Goal: Transaction & Acquisition: Obtain resource

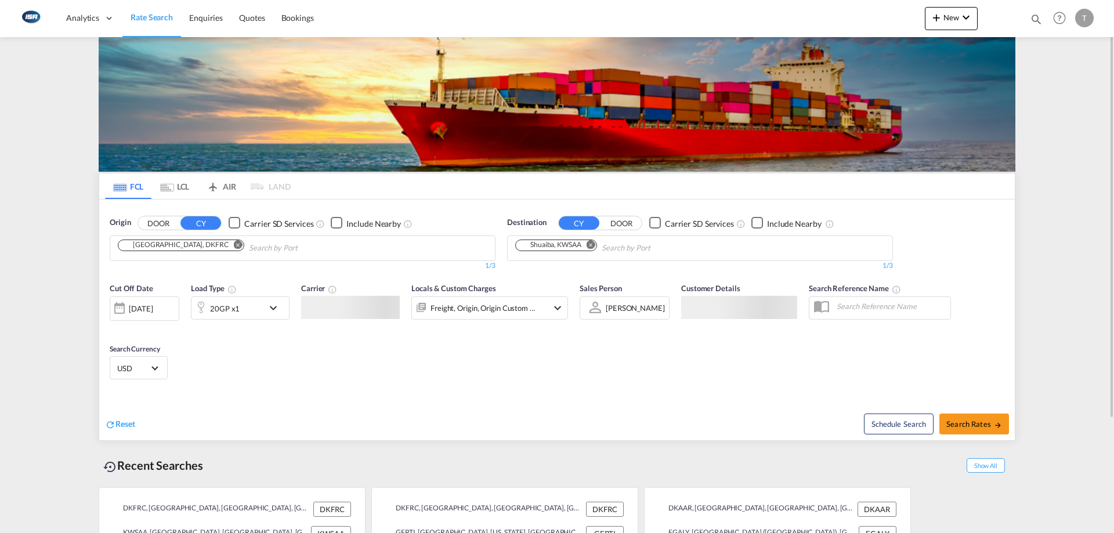
click at [183, 187] on md-tab-item "LCL" at bounding box center [174, 186] width 46 height 26
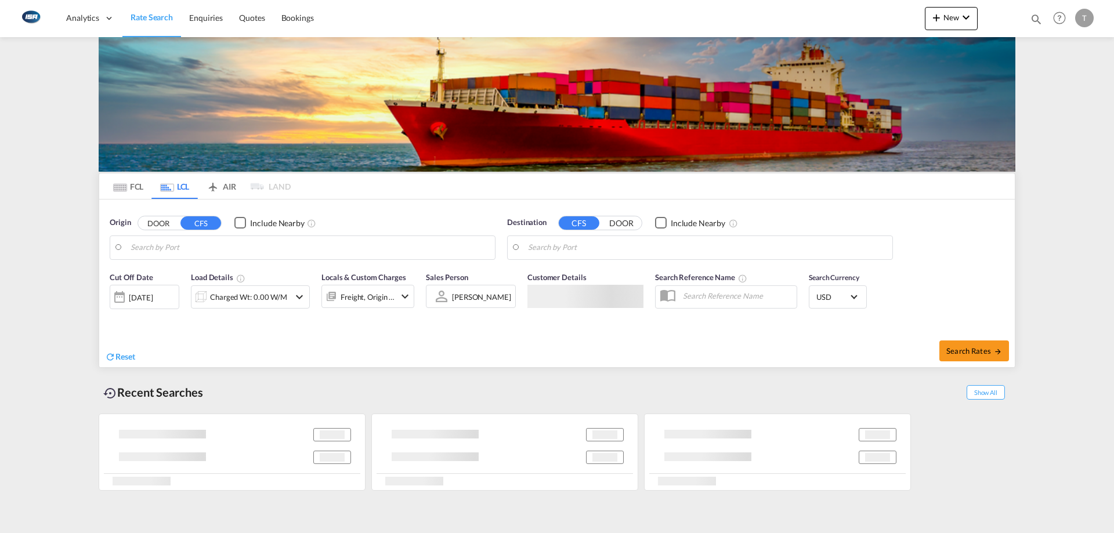
type input "DK-6621, Gesten"
type input "Taichung, TWTXG"
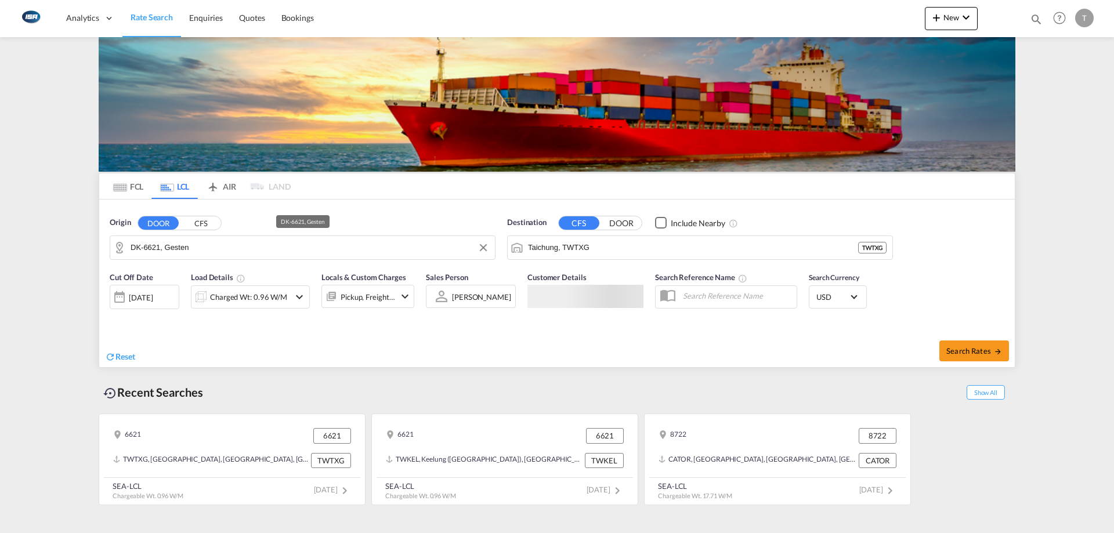
click at [216, 246] on input "DK-6621, Gesten" at bounding box center [309, 247] width 358 height 17
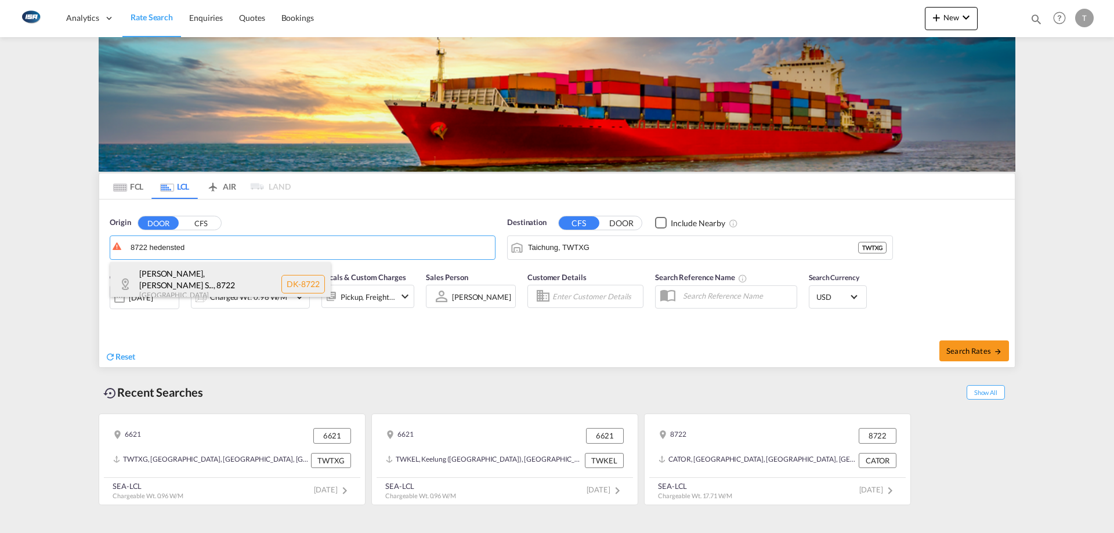
click at [215, 275] on div "Båstrup, [PERSON_NAME] S... , 8722 [GEOGRAPHIC_DATA] DK-8722" at bounding box center [220, 284] width 220 height 44
type input "DK-8722, [GEOGRAPHIC_DATA], [PERSON_NAME][GEOGRAPHIC_DATA], [GEOGRAPHIC_DATA], …"
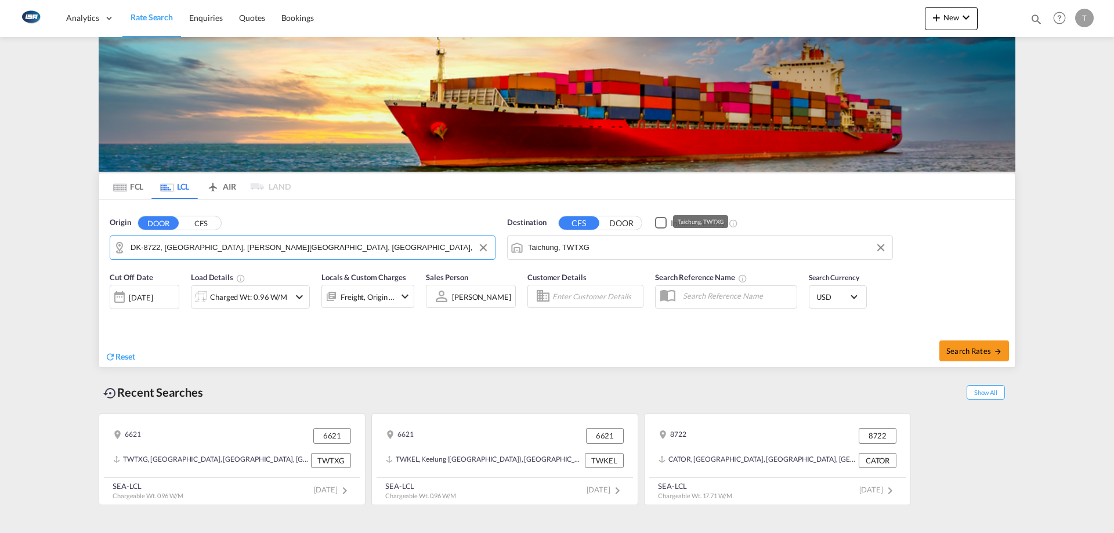
click at [609, 248] on input "Taichung, TWTXG" at bounding box center [707, 247] width 358 height 17
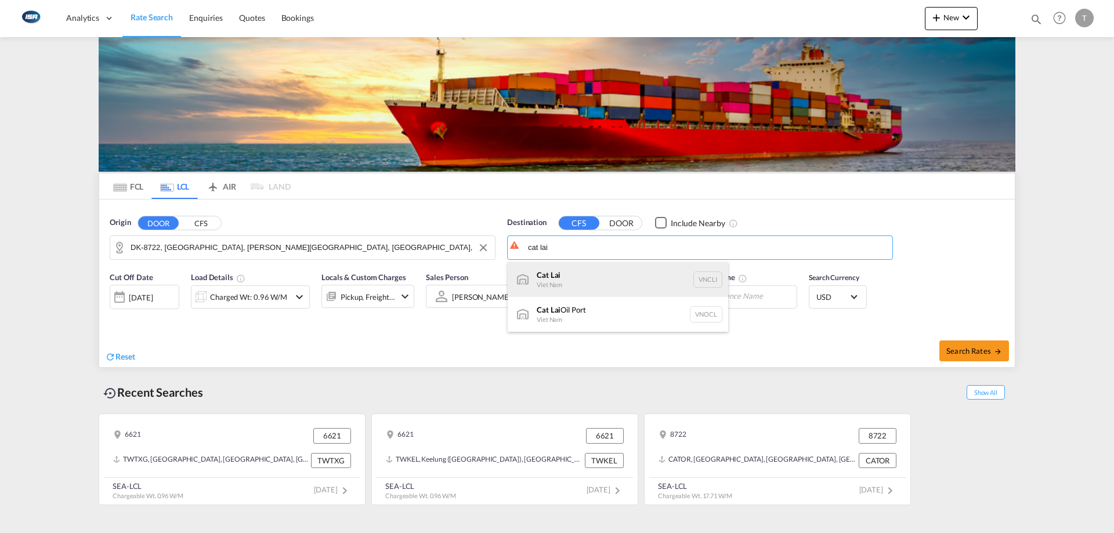
click at [620, 272] on div "Cat Lai Viet Nam VNCLI" at bounding box center [617, 279] width 220 height 35
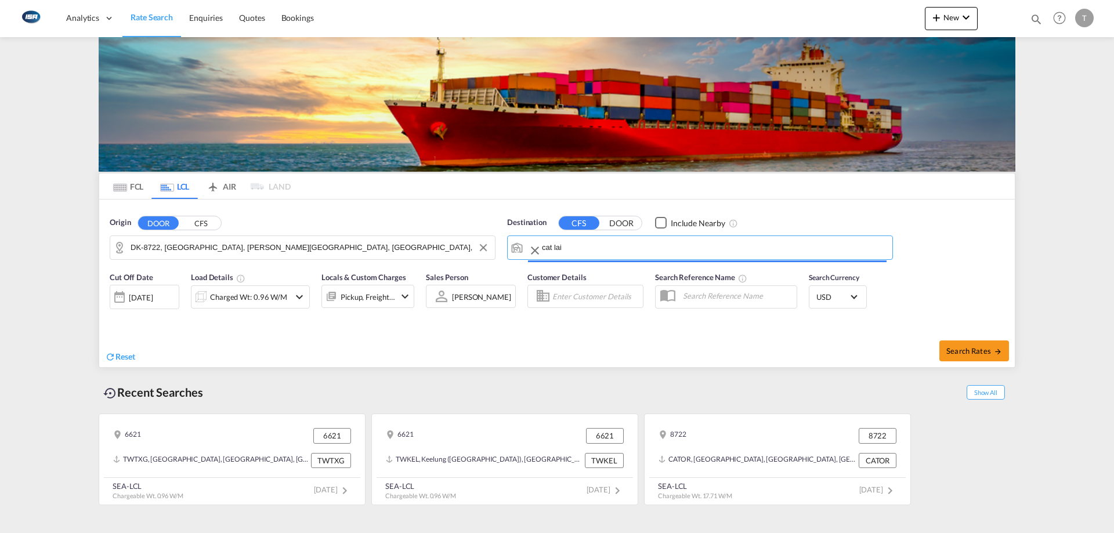
type input "Cat Lai, VNCLI"
click at [255, 304] on div "Charged Wt: 0.96 W/M" at bounding box center [248, 297] width 77 height 16
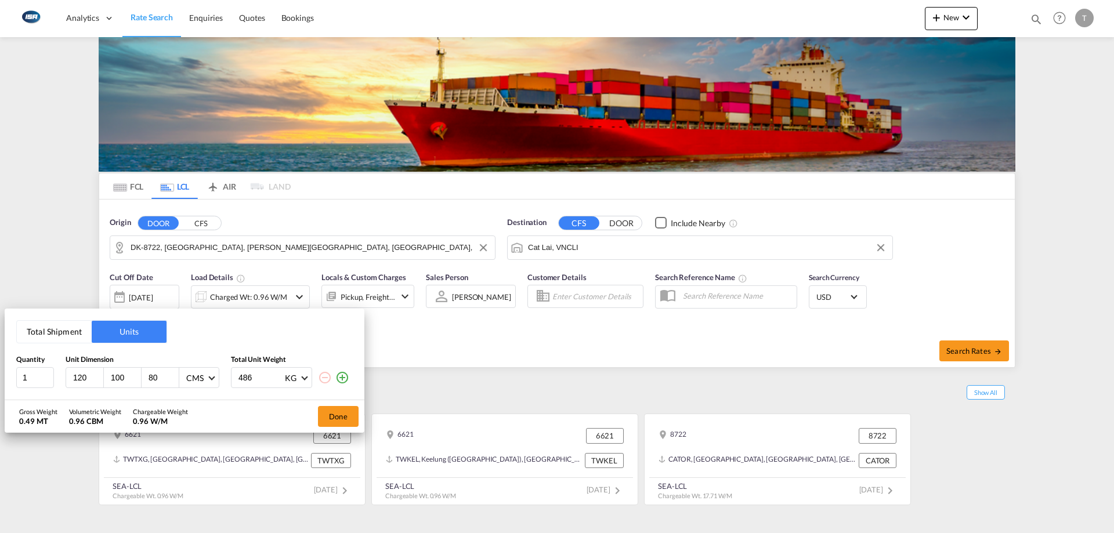
click at [39, 331] on button "Total Shipment" at bounding box center [54, 332] width 75 height 22
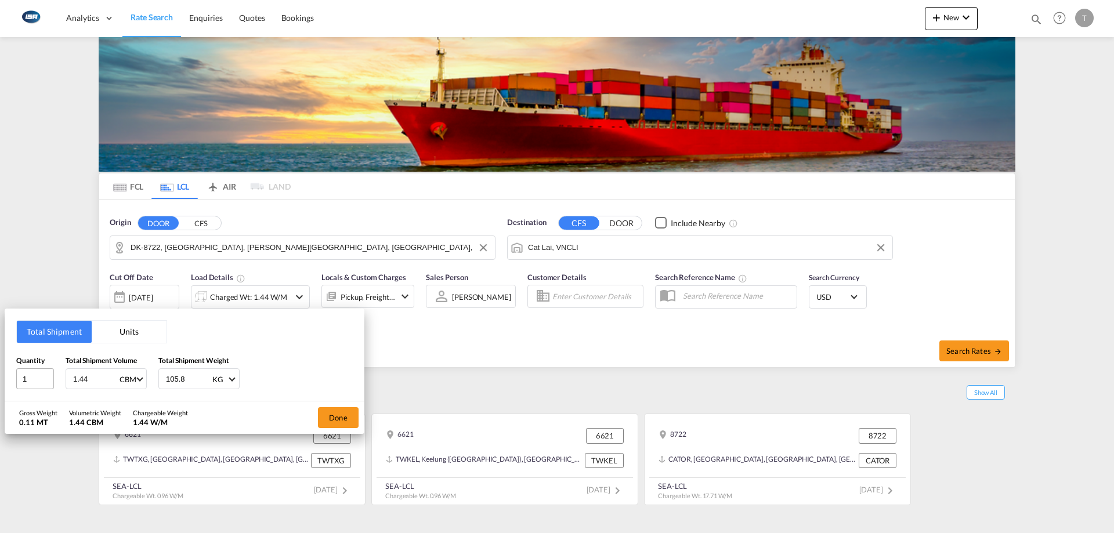
drag, startPoint x: 91, startPoint y: 379, endPoint x: 31, endPoint y: 374, distance: 60.5
click at [31, 374] on div "Quantity 1 Total Shipment Volume 1.44 CBM CBM CFT Total Shipment Weight 105.8 K…" at bounding box center [184, 372] width 336 height 35
drag, startPoint x: 99, startPoint y: 386, endPoint x: 25, endPoint y: 379, distance: 74.6
click at [25, 379] on div "Quantity 1 Total Shipment Volume 0.306 CBM CBM CFT Total Shipment Weight 105.8 …" at bounding box center [184, 372] width 336 height 35
type input "1.306"
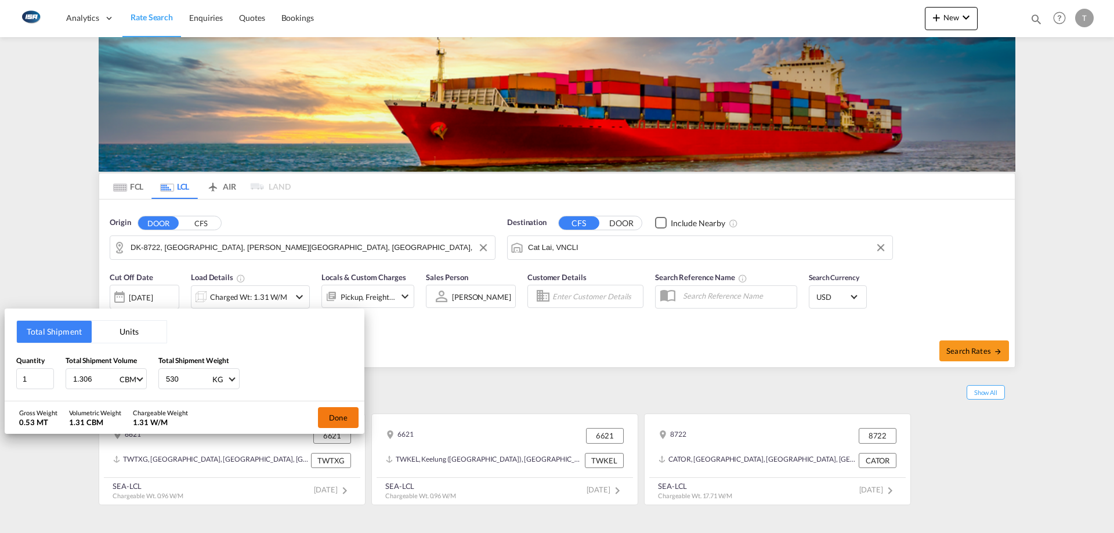
type input "530"
click at [339, 418] on button "Done" at bounding box center [338, 417] width 41 height 21
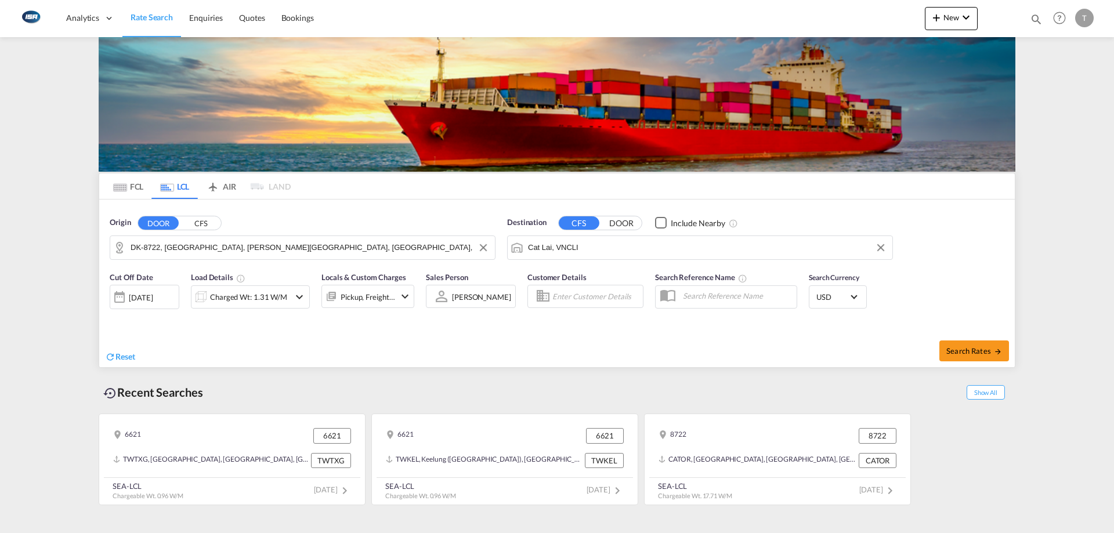
click at [365, 298] on div "Pickup, Freight +2" at bounding box center [367, 297] width 55 height 16
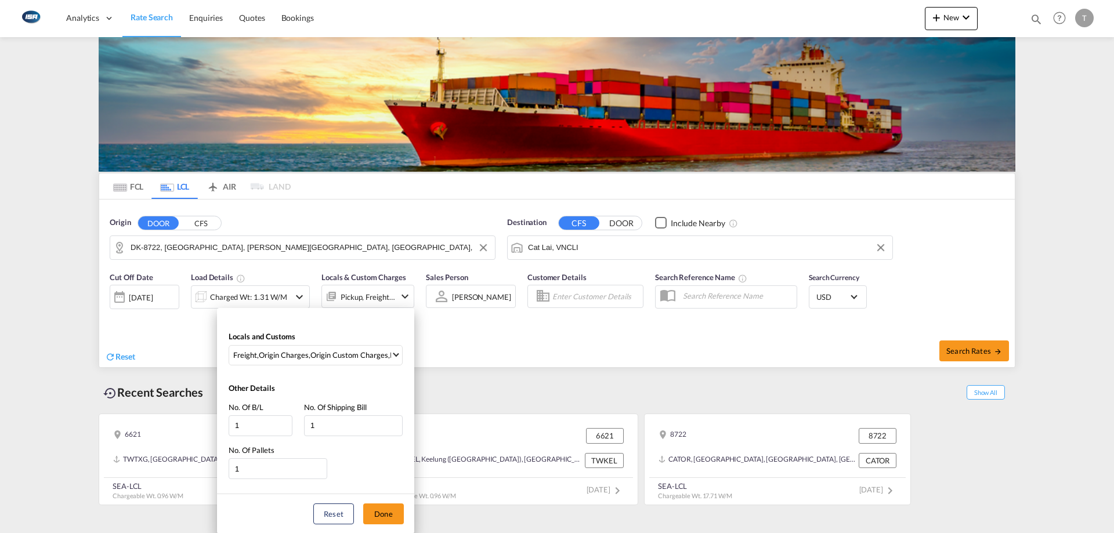
click at [340, 342] on div "Locals and Customs Freight , Origin Charges , Origin Custom Charges , Pickup Ch…" at bounding box center [315, 345] width 197 height 51
click at [340, 357] on div "Origin Custom Charges" at bounding box center [349, 355] width 78 height 10
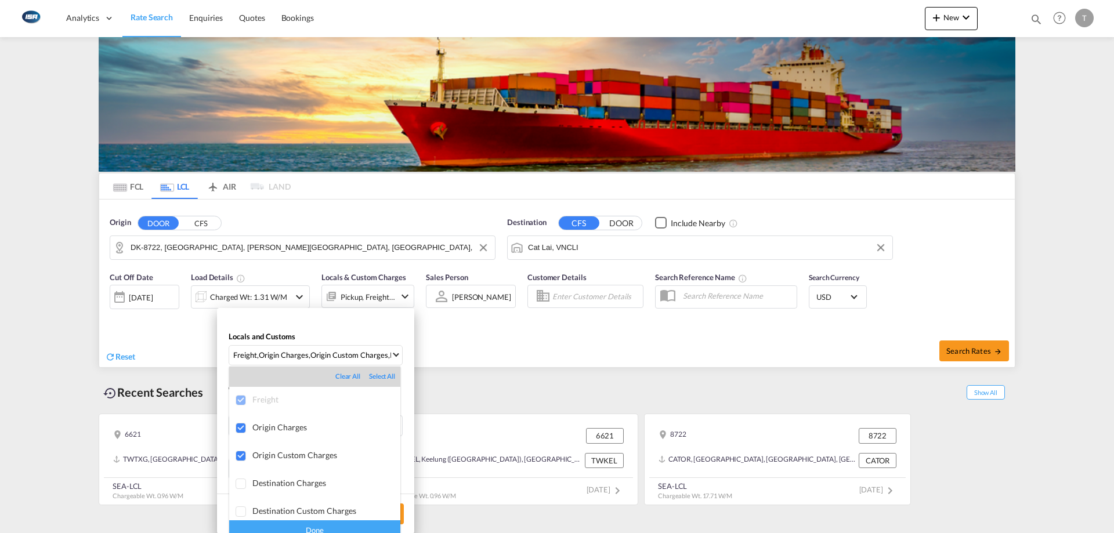
click at [356, 528] on div "Done" at bounding box center [314, 530] width 171 height 20
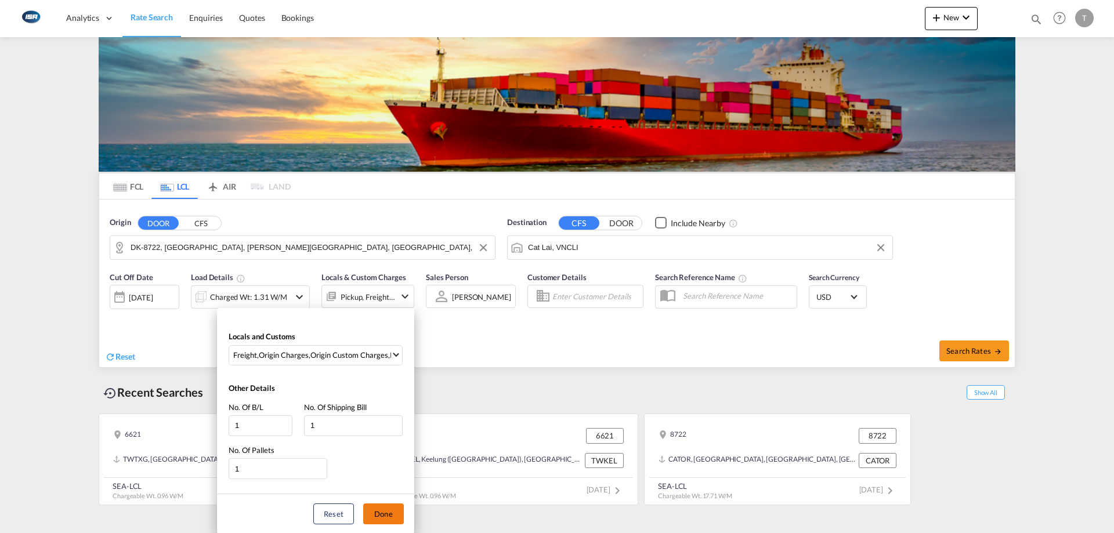
click at [387, 517] on button "Done" at bounding box center [383, 513] width 41 height 21
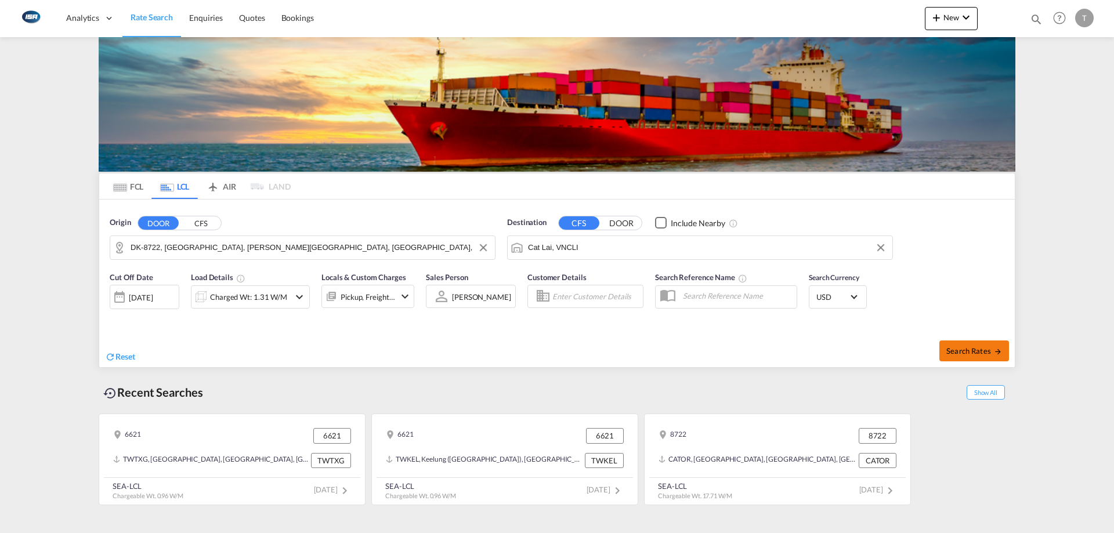
click at [986, 351] on span "Search Rates" at bounding box center [974, 350] width 56 height 9
type input "8722 to VNCLI / [DATE]"
